Goal: Information Seeking & Learning: Learn about a topic

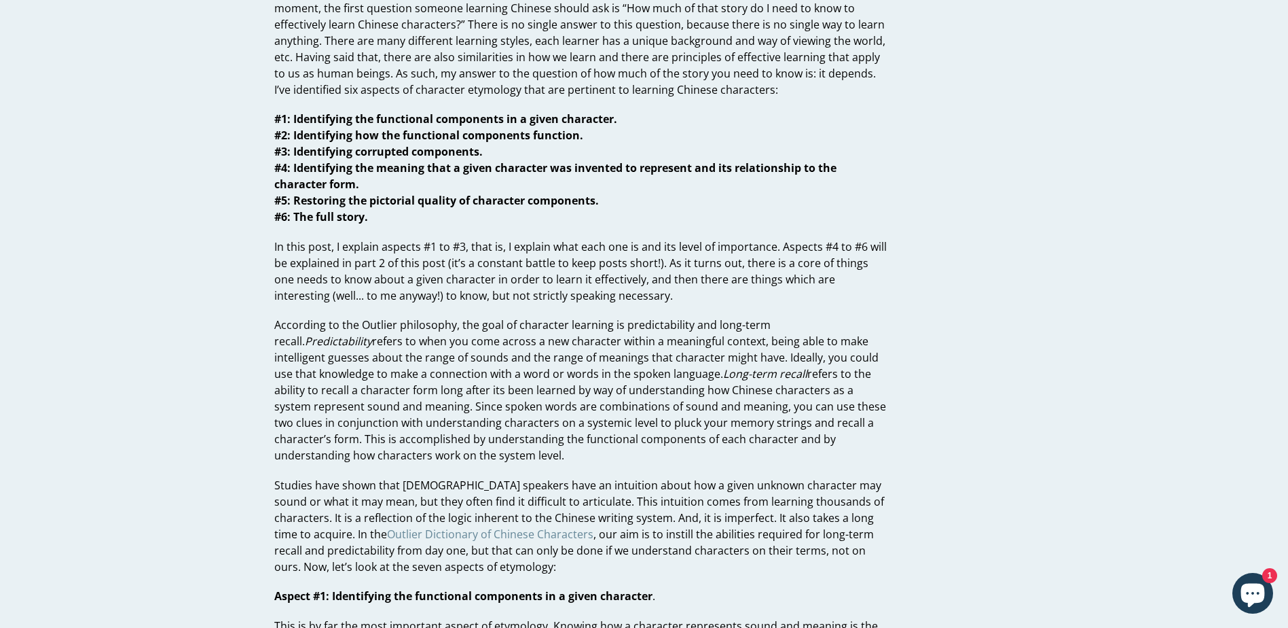
scroll to position [136, 0]
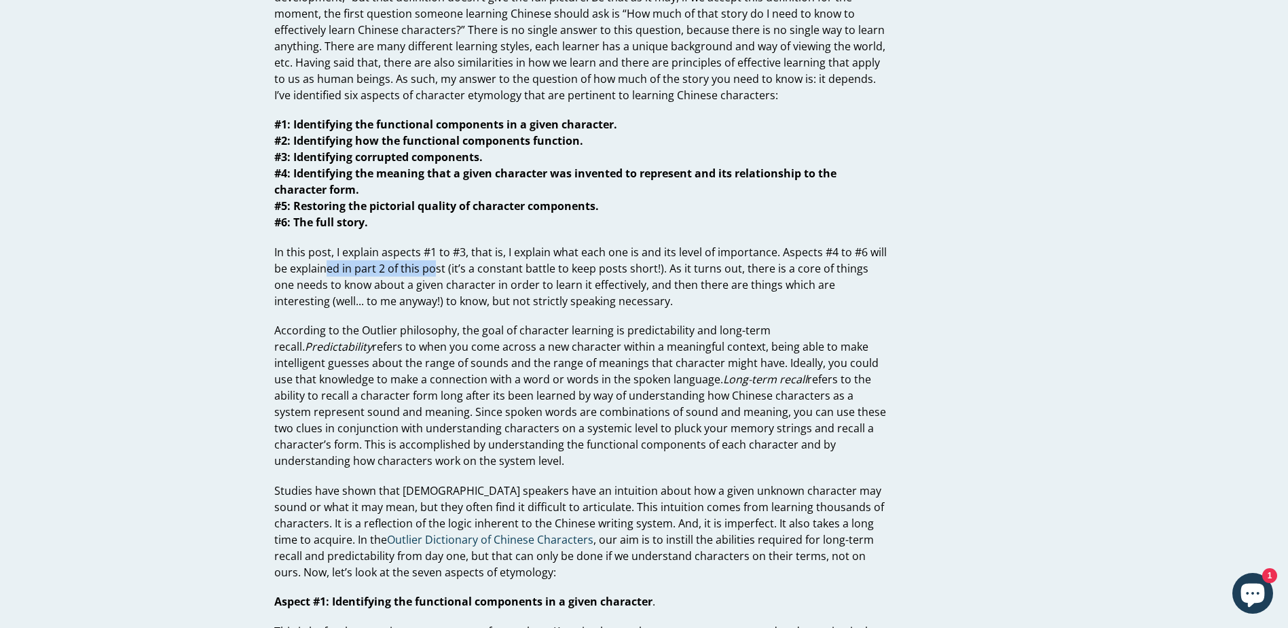
drag, startPoint x: 327, startPoint y: 268, endPoint x: 432, endPoint y: 268, distance: 104.6
click at [432, 268] on p "In this post, I explain aspects #1 to #3, that is, I explain what each one is a…" at bounding box center [580, 276] width 613 height 65
click at [327, 292] on p "In this post, I explain aspects #1 to #3, that is, I explain what each one is a…" at bounding box center [580, 276] width 613 height 65
drag, startPoint x: 302, startPoint y: 283, endPoint x: 610, endPoint y: 283, distance: 307.6
click at [610, 283] on p "In this post, I explain aspects #1 to #3, that is, I explain what each one is a…" at bounding box center [580, 276] width 613 height 65
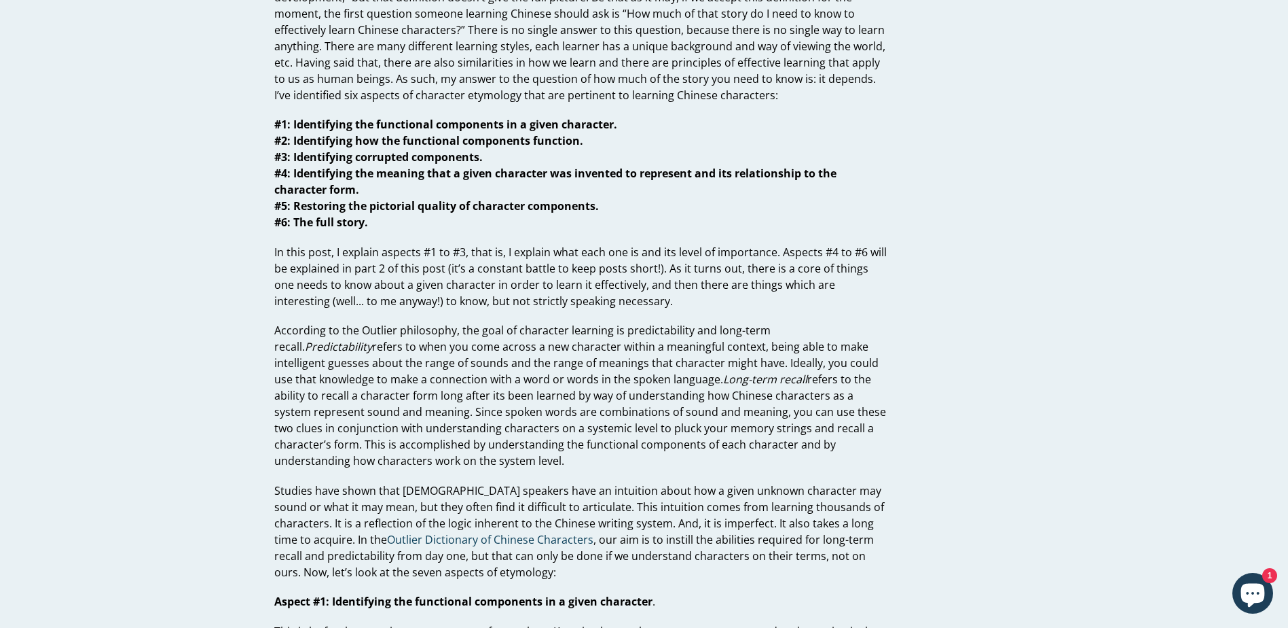
click at [394, 295] on p "In this post, I explain aspects #1 to #3, that is, I explain what each one is a…" at bounding box center [580, 276] width 613 height 65
drag, startPoint x: 387, startPoint y: 304, endPoint x: 638, endPoint y: 301, distance: 250.6
click at [638, 301] on p "In this post, I explain aspects #1 to #3, that is, I explain what each one is a…" at bounding box center [580, 276] width 613 height 65
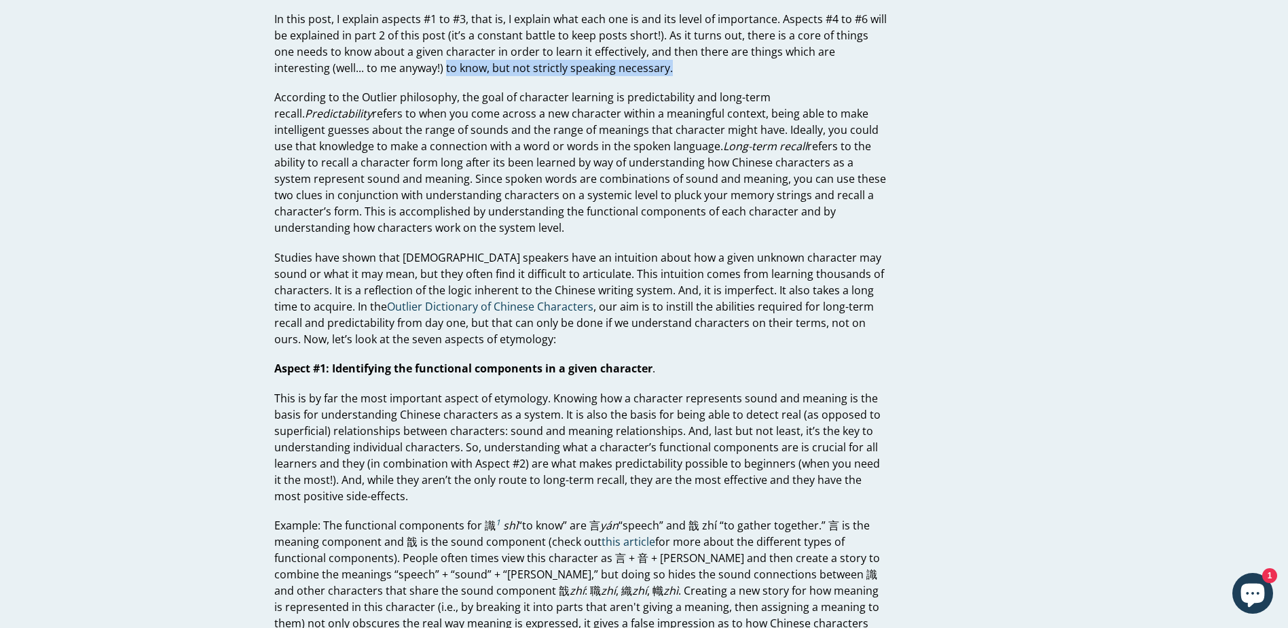
scroll to position [407, 0]
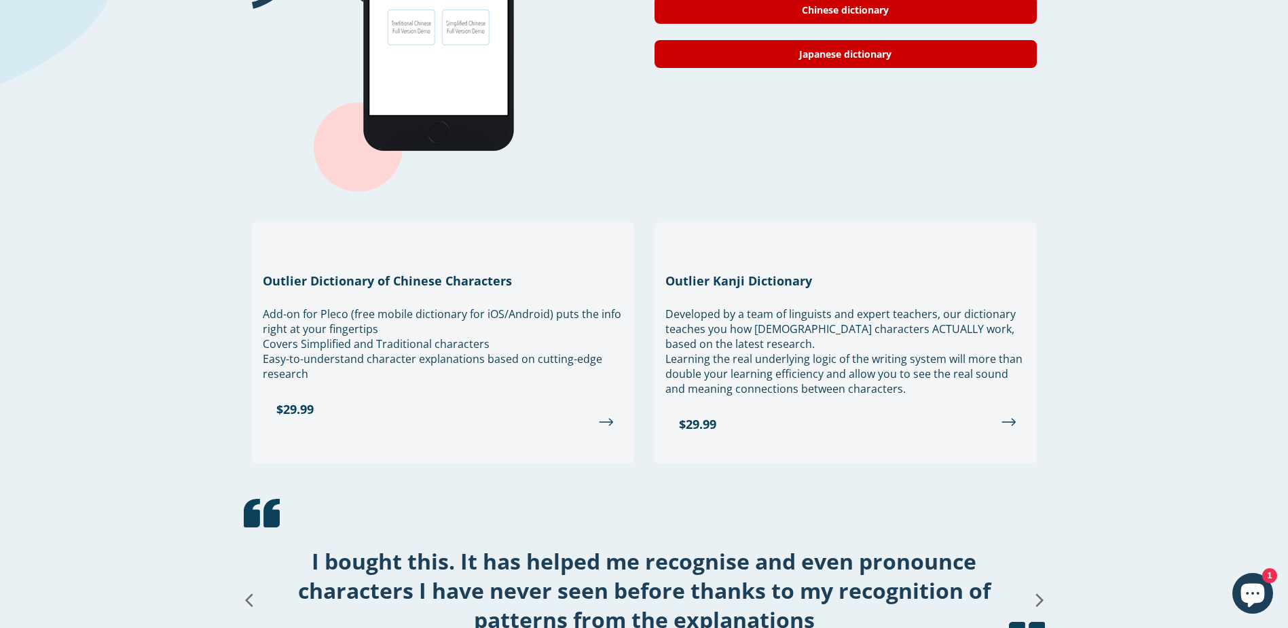
scroll to position [1330, 0]
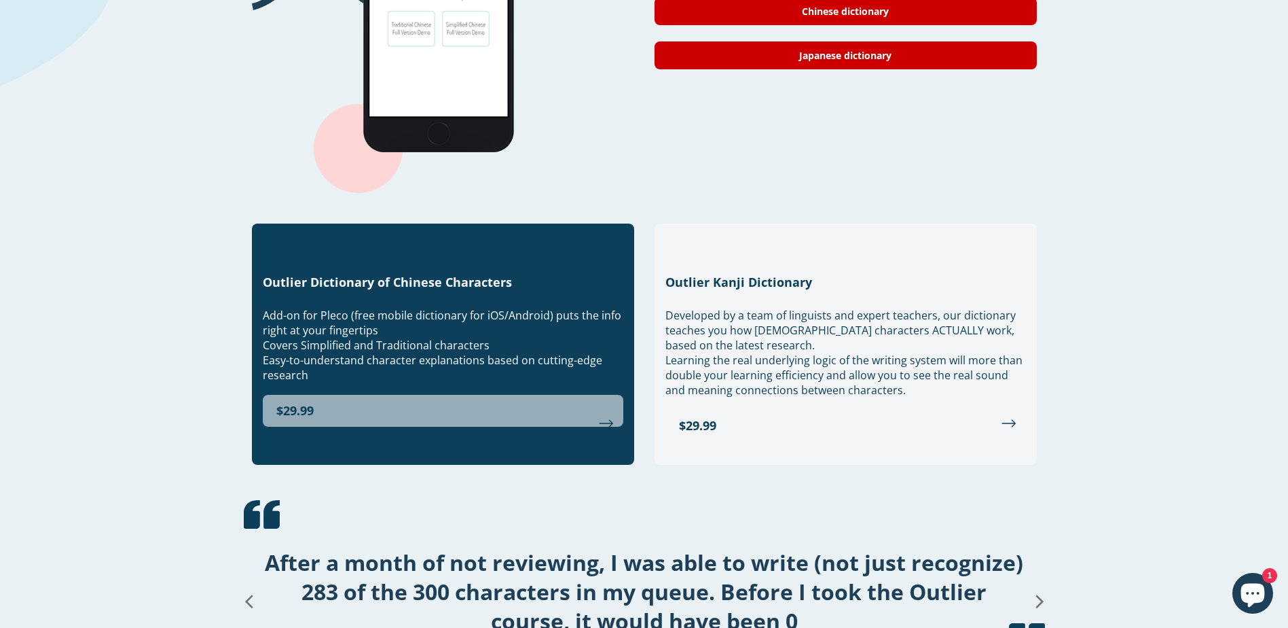
drag, startPoint x: 319, startPoint y: 395, endPoint x: 288, endPoint y: 397, distance: 30.6
click at [288, 397] on link "$29.99" at bounding box center [443, 411] width 361 height 32
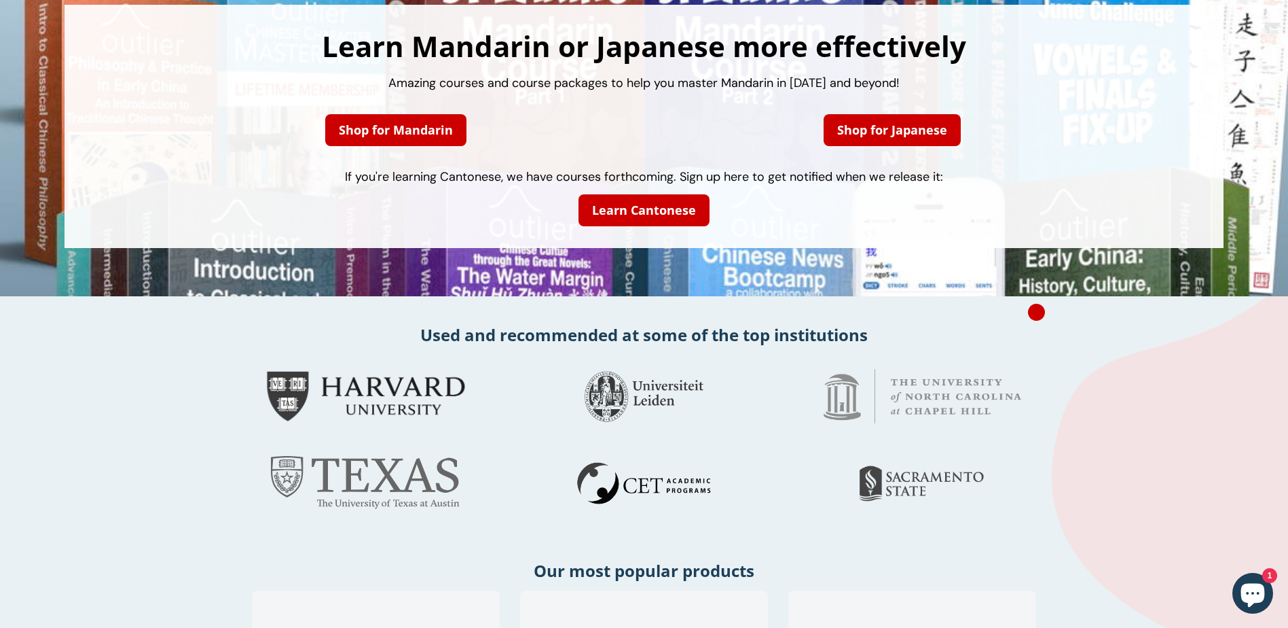
scroll to position [0, 0]
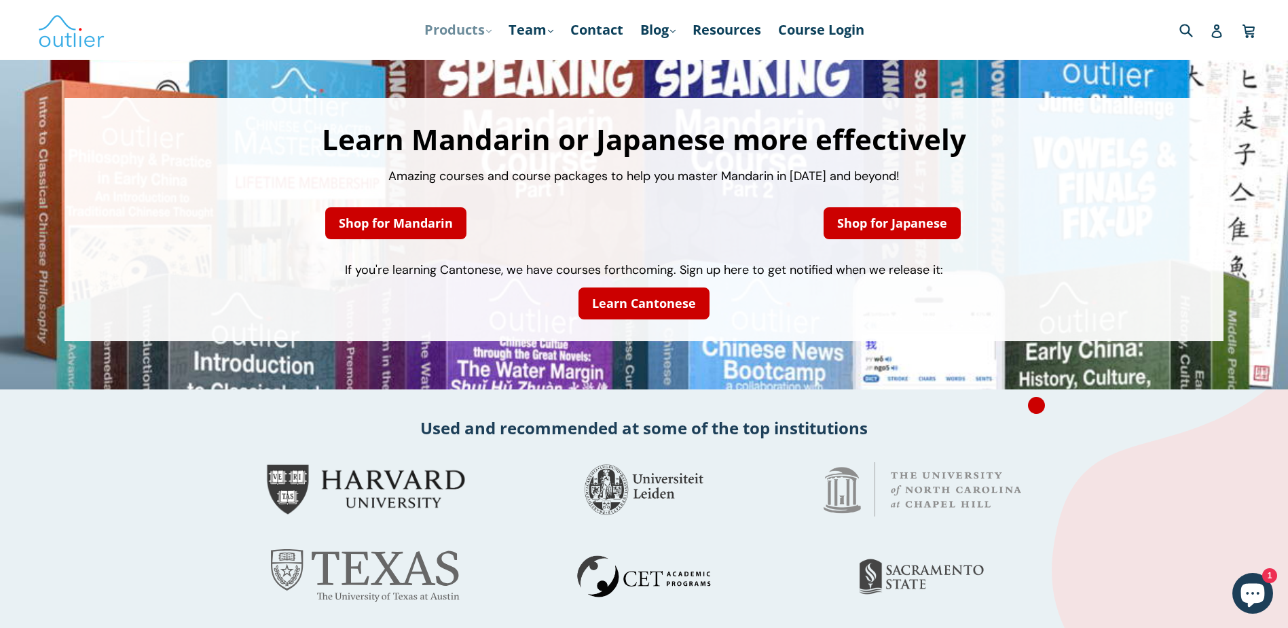
click at [472, 23] on link "Products .cls-1{fill:#231f20} expand" at bounding box center [458, 30] width 81 height 24
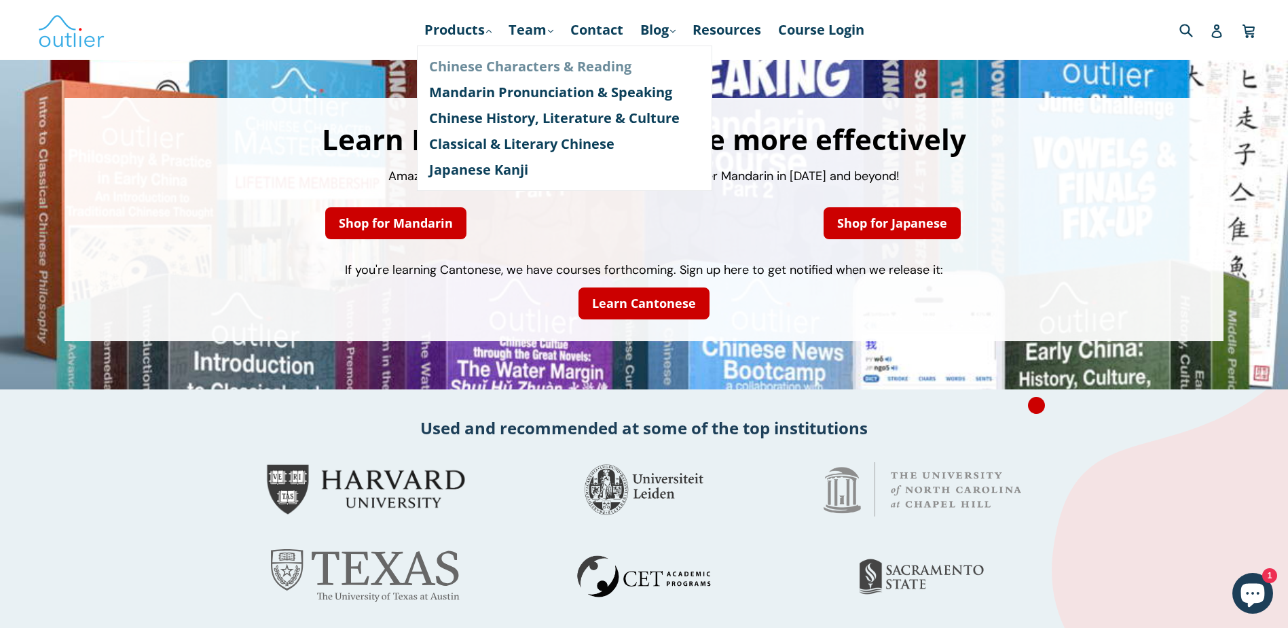
click at [473, 62] on link "Chinese Characters & Reading" at bounding box center [564, 67] width 271 height 26
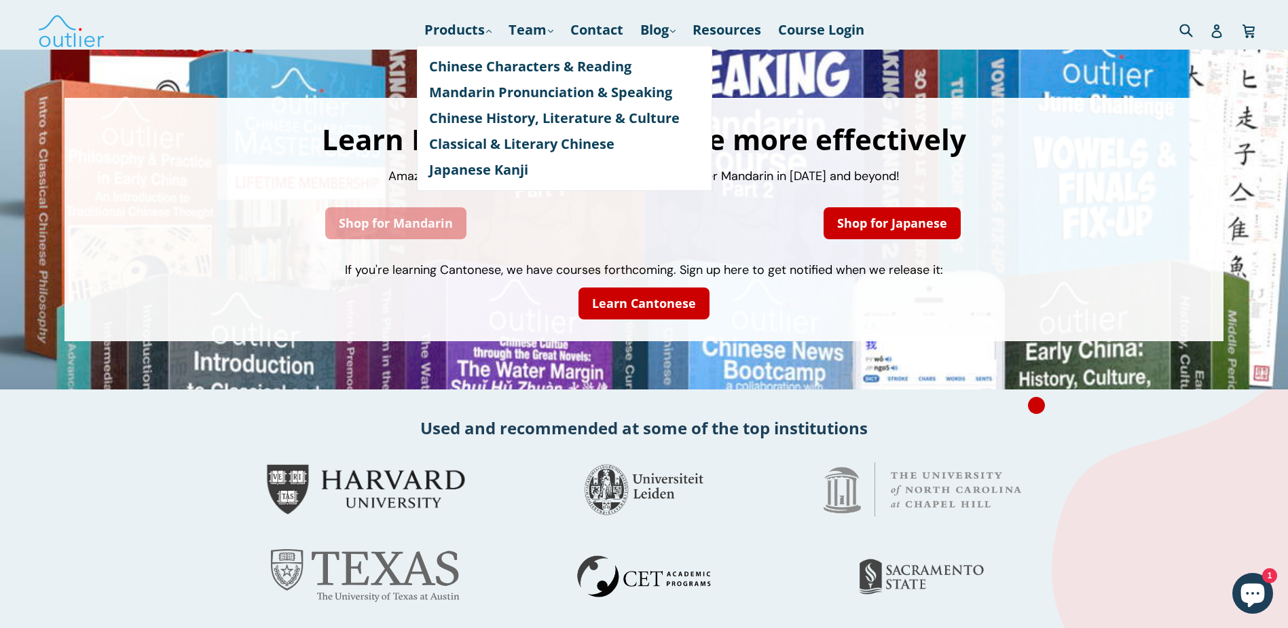
click at [440, 231] on link "Shop for Mandarin" at bounding box center [395, 223] width 141 height 32
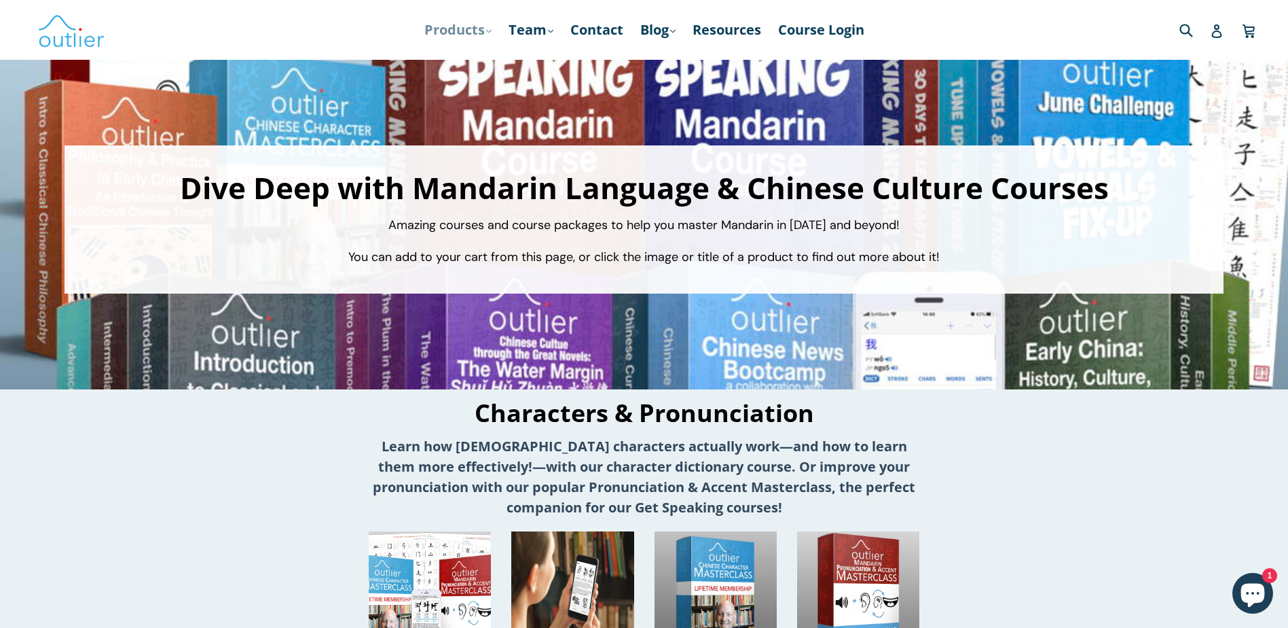
click at [471, 33] on link "Products .cls-1{fill:#231f20} expand" at bounding box center [458, 30] width 81 height 24
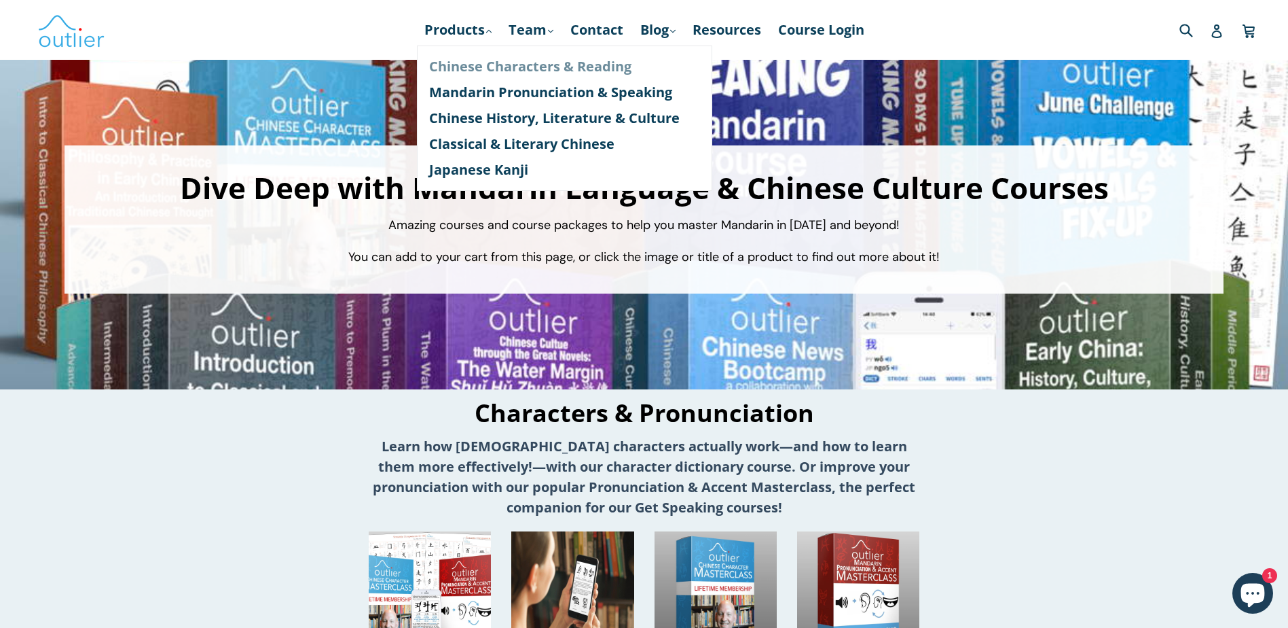
click at [464, 66] on link "Chinese Characters & Reading" at bounding box center [564, 67] width 271 height 26
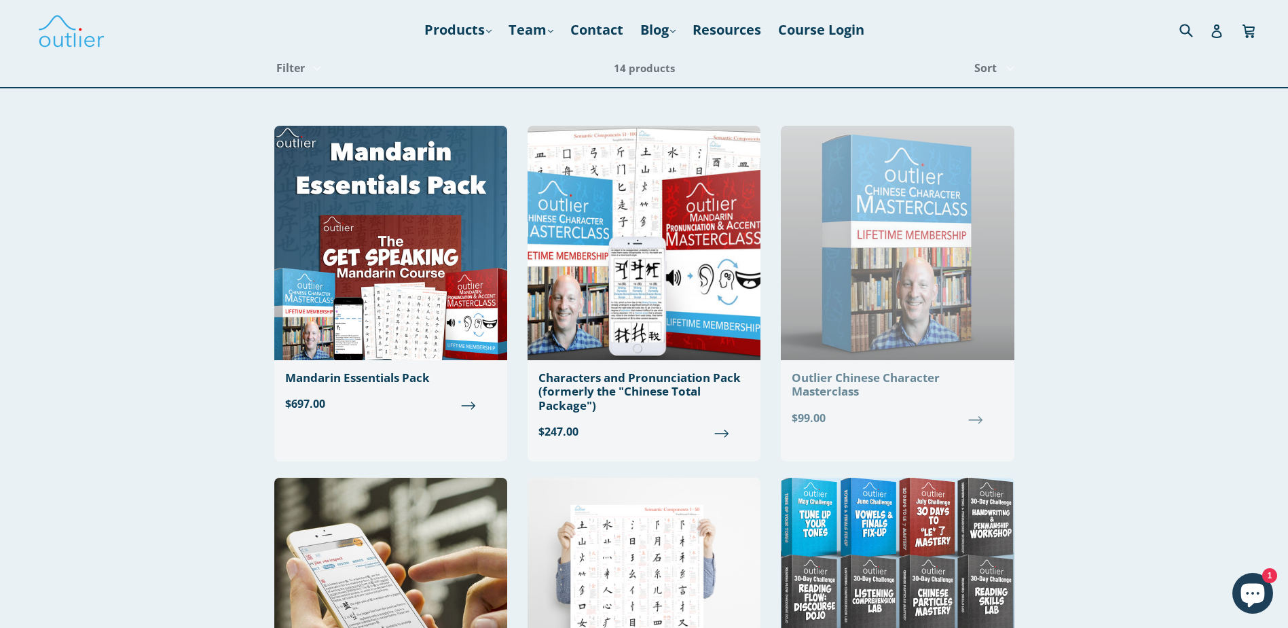
click at [920, 380] on div "Outlier Chinese Character Masterclass" at bounding box center [897, 385] width 211 height 28
